Goal: Task Accomplishment & Management: Manage account settings

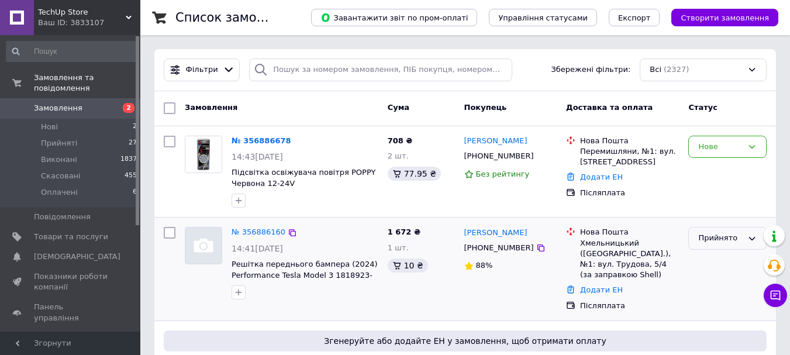
click at [757, 238] on div "Прийнято" at bounding box center [728, 238] width 78 height 23
click at [366, 293] on div at bounding box center [305, 292] width 152 height 19
